Goal: Task Accomplishment & Management: Manage account settings

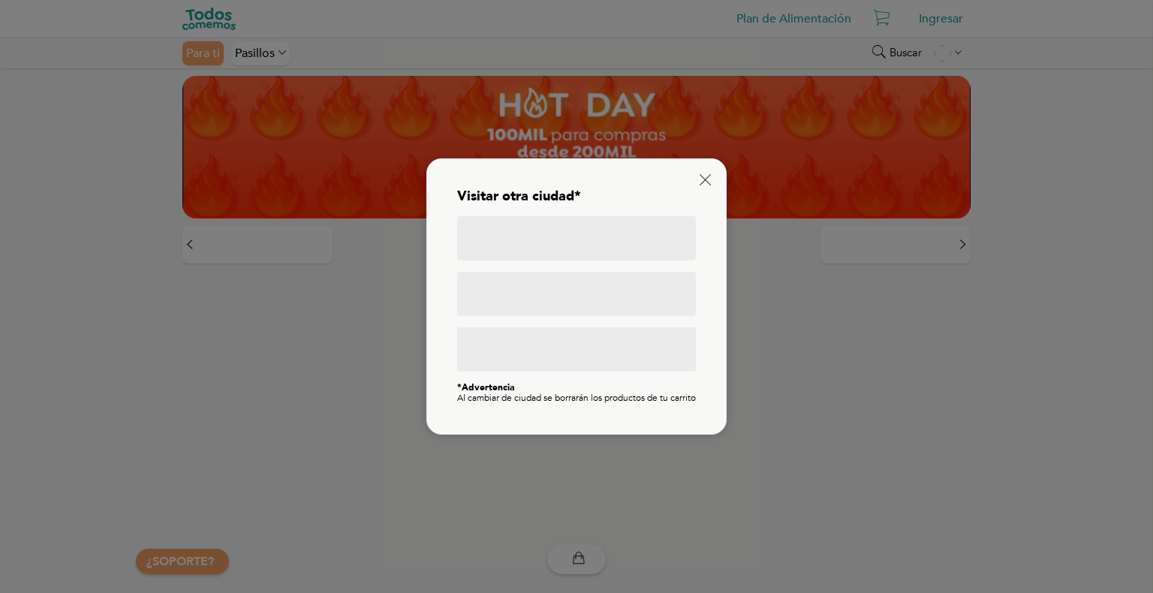
click at [697, 161] on div "Visitar otra ciudad* *Advertencia Al cambiar de ciudad se borrarán los producto…" at bounding box center [576, 295] width 300 height 275
click at [700, 167] on div "Visitar otra ciudad* *Advertencia Al cambiar de ciudad se borrarán los producto…" at bounding box center [576, 295] width 300 height 275
click at [704, 175] on icon at bounding box center [705, 179] width 11 height 11
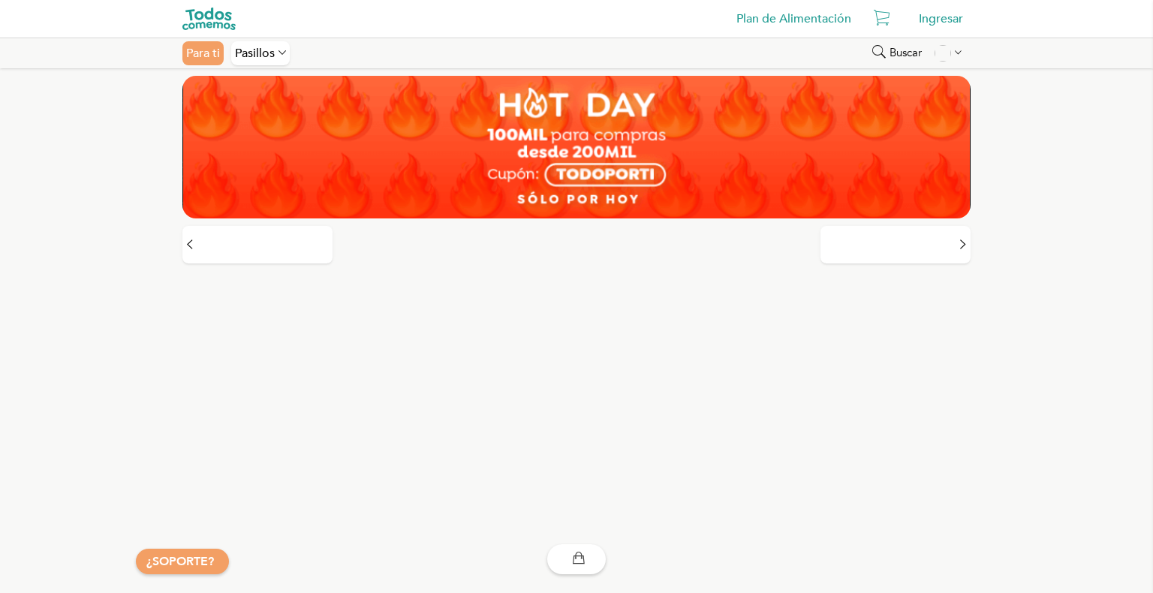
click at [199, 56] on div "Para ti" at bounding box center [202, 53] width 41 height 24
click at [948, 20] on div "Ingresar" at bounding box center [940, 19] width 59 height 30
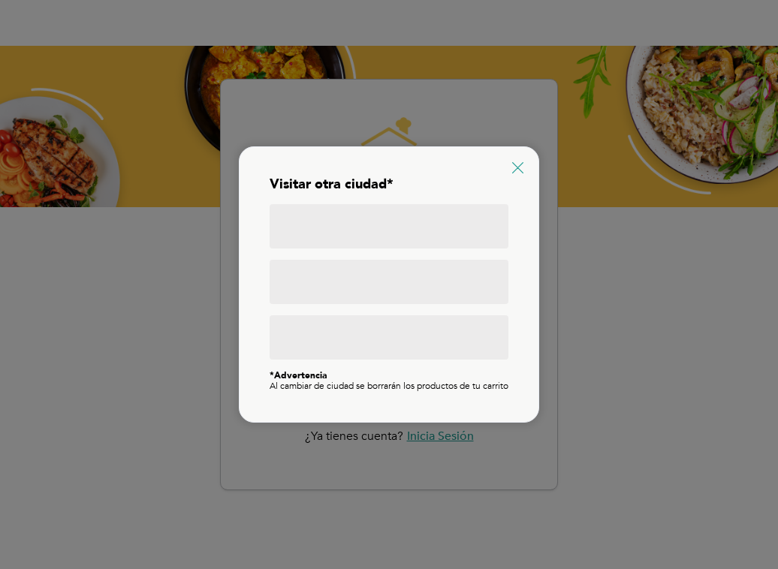
click at [520, 162] on icon at bounding box center [517, 167] width 11 height 11
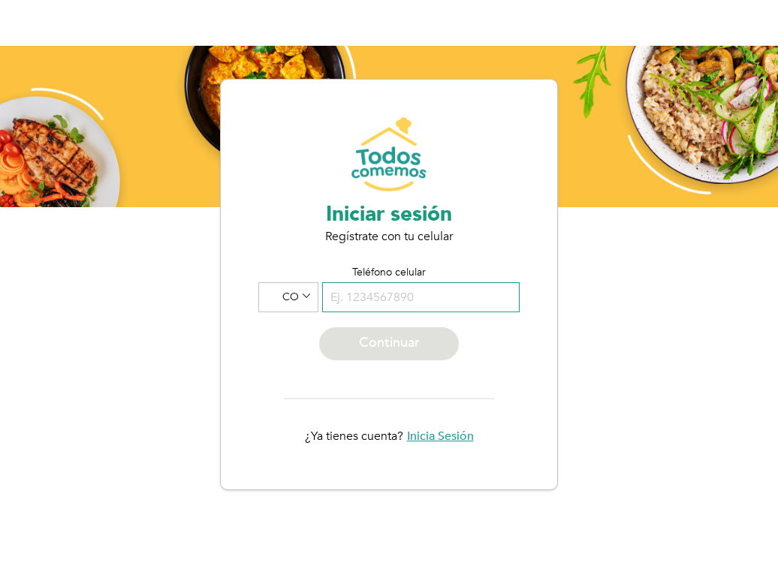
click at [423, 304] on input "tel" at bounding box center [420, 297] width 197 height 30
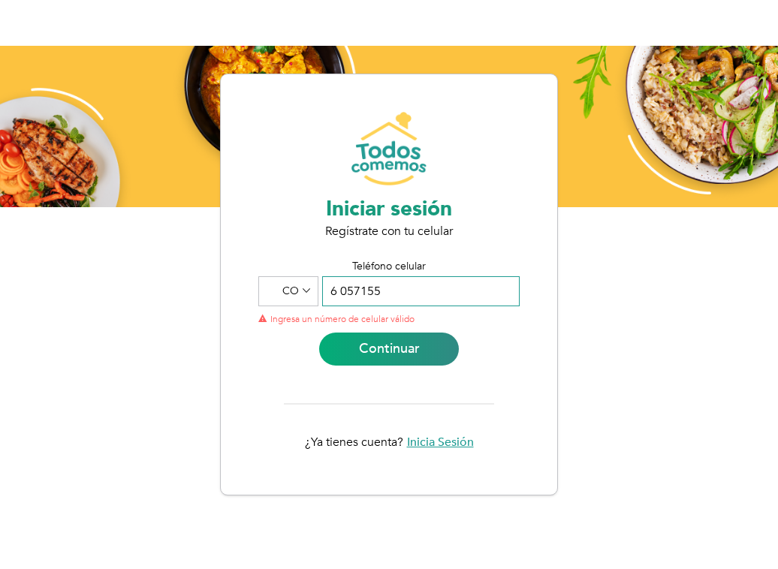
click at [390, 293] on input "6 057155" at bounding box center [420, 291] width 197 height 30
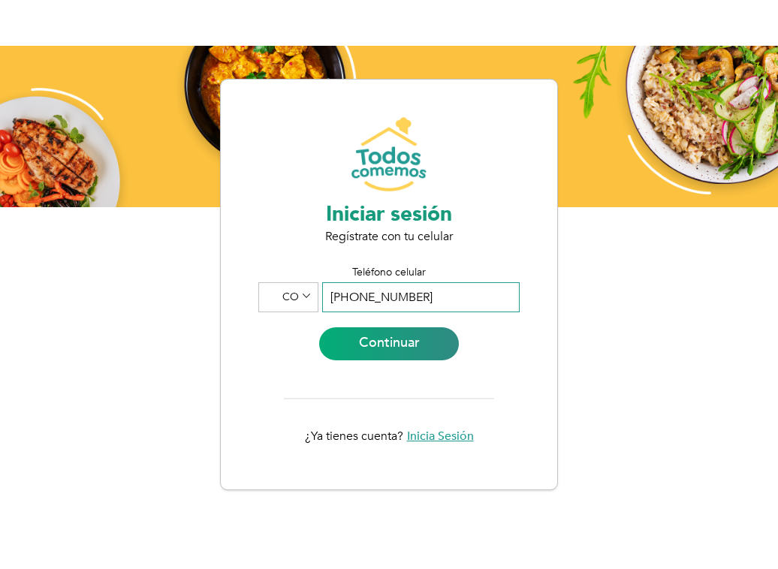
type input "316 6057155"
click at [399, 347] on div "Continuar" at bounding box center [389, 343] width 140 height 33
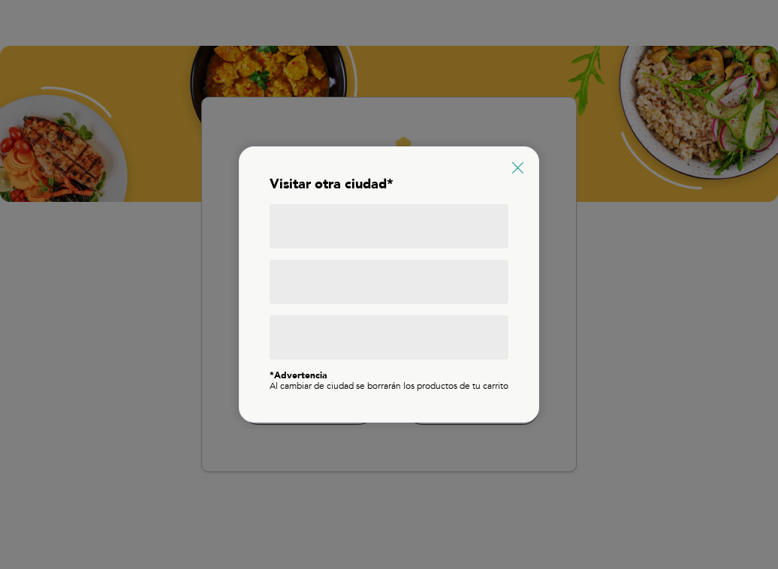
click at [522, 162] on icon at bounding box center [517, 167] width 11 height 11
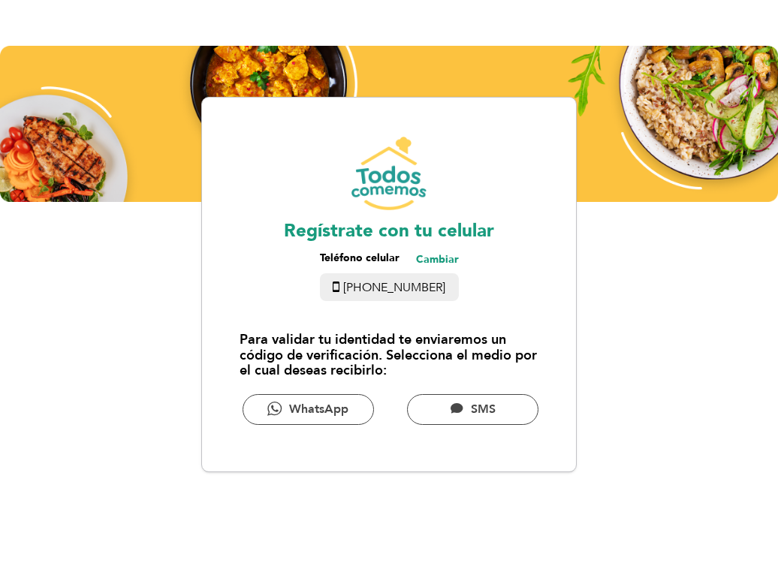
click at [330, 408] on div "WhatsApp" at bounding box center [307, 409] width 131 height 31
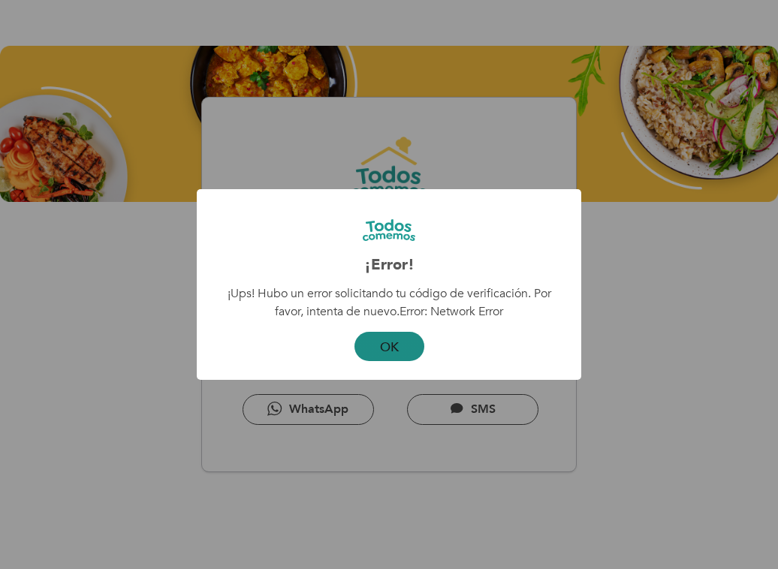
click at [405, 345] on button "OK" at bounding box center [389, 346] width 70 height 29
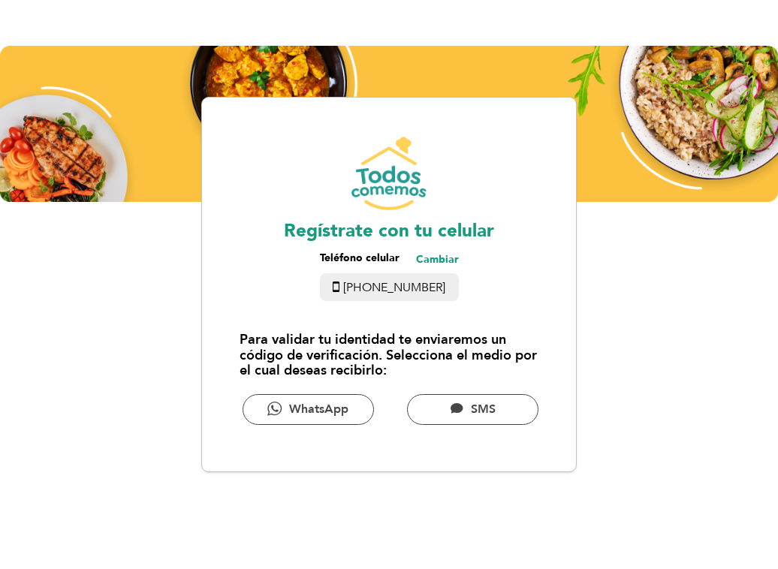
click at [513, 411] on div "SMS" at bounding box center [472, 409] width 131 height 31
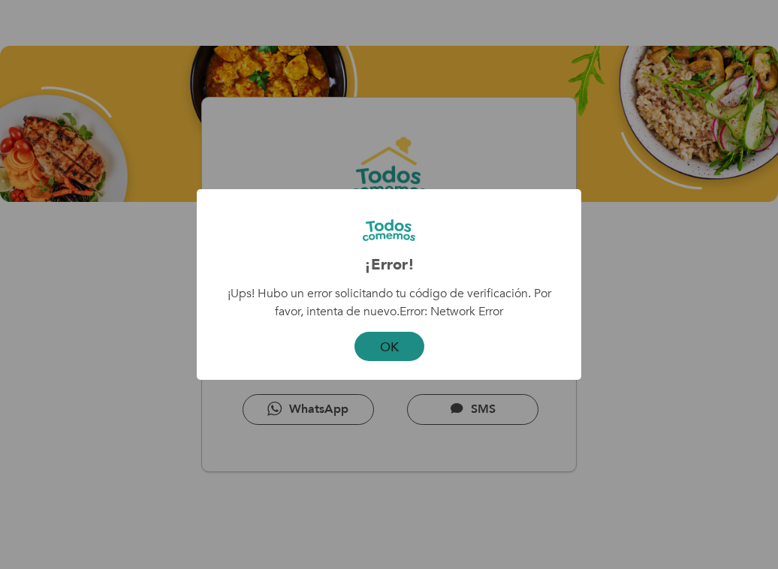
drag, startPoint x: 383, startPoint y: 348, endPoint x: 391, endPoint y: 340, distance: 11.2
click at [384, 347] on button "OK" at bounding box center [389, 346] width 70 height 29
